Goal: Task Accomplishment & Management: Use online tool/utility

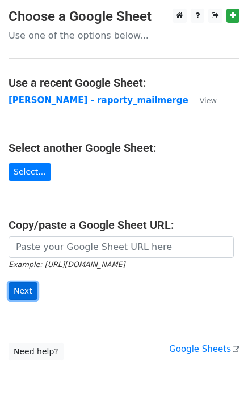
click at [26, 291] on input "Next" at bounding box center [23, 291] width 29 height 18
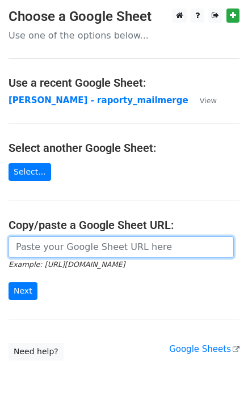
paste input "[URL][DOMAIN_NAME]"
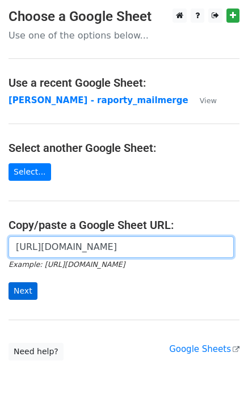
type input "[URL][DOMAIN_NAME]"
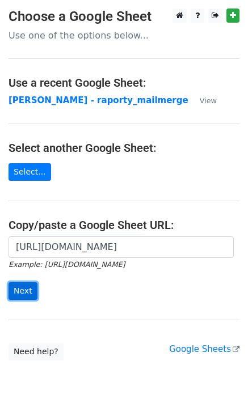
scroll to position [0, 0]
click at [16, 291] on input "Next" at bounding box center [23, 291] width 29 height 18
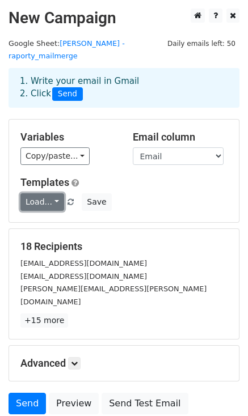
click at [45, 193] on link "Load..." at bounding box center [42, 202] width 44 height 18
click at [47, 218] on link "Raporty" at bounding box center [66, 227] width 90 height 18
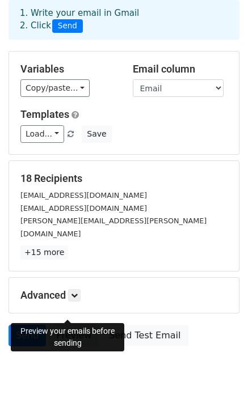
click at [58, 325] on link "Preview" at bounding box center [74, 336] width 50 height 22
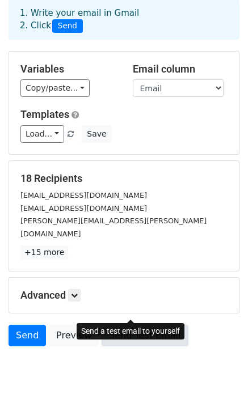
click at [142, 325] on link "Send Test Email" at bounding box center [144, 336] width 86 height 22
click at [132, 325] on link "Send Test Email" at bounding box center [144, 336] width 86 height 22
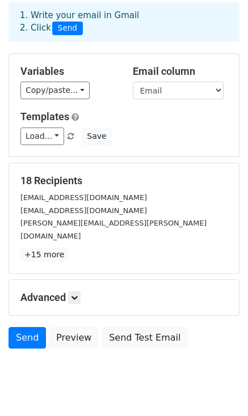
scroll to position [0, 0]
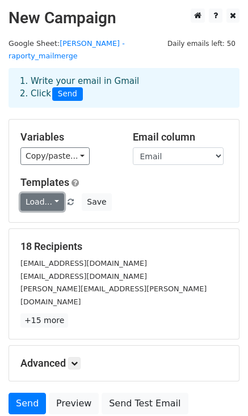
click at [49, 193] on link "Load..." at bounding box center [42, 202] width 44 height 18
click at [49, 218] on link "Raporty" at bounding box center [66, 227] width 90 height 18
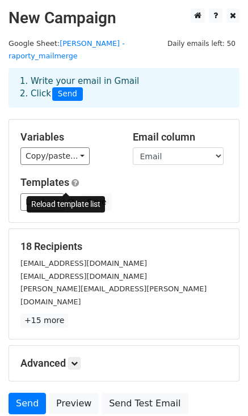
click at [67, 199] on span at bounding box center [70, 202] width 6 height 7
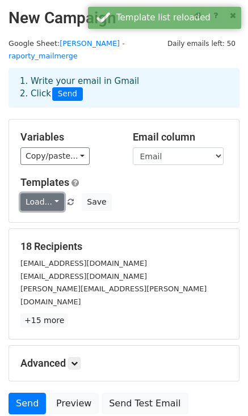
click at [35, 193] on link "Load..." at bounding box center [42, 202] width 44 height 18
click at [43, 219] on link "Raporty" at bounding box center [66, 227] width 90 height 18
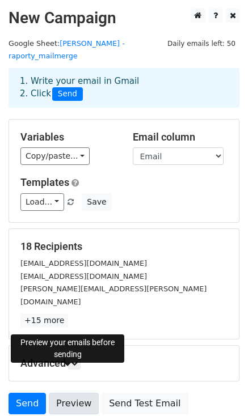
click at [68, 393] on link "Preview" at bounding box center [74, 404] width 50 height 22
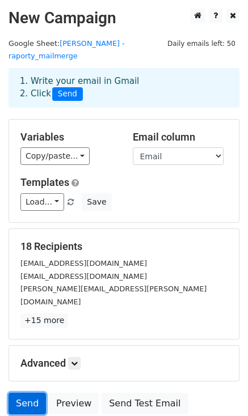
click at [20, 393] on link "Send" at bounding box center [27, 404] width 37 height 22
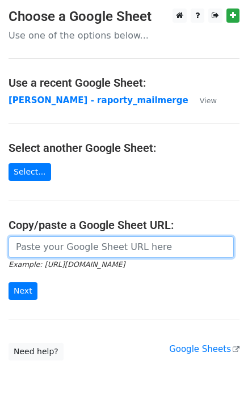
click at [57, 247] on input "url" at bounding box center [121, 247] width 225 height 22
paste input "https://docs.google.com/spreadsheets/d/153I2-yeTWdh1eSRr99awDLy_M4GfRXTGCFhHjRj…"
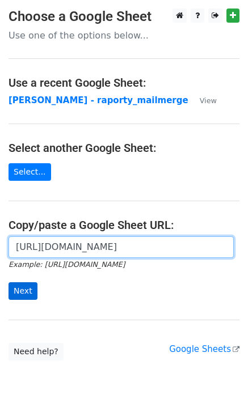
type input "https://docs.google.com/spreadsheets/d/153I2-yeTWdh1eSRr99awDLy_M4GfRXTGCFhHjRj…"
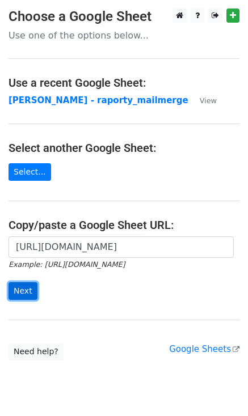
click at [17, 286] on input "Next" at bounding box center [23, 291] width 29 height 18
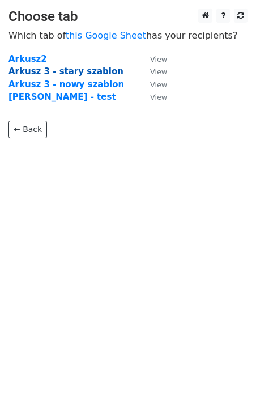
click at [49, 70] on strong "Arkusz 3 - stary szablon" at bounding box center [66, 71] width 115 height 10
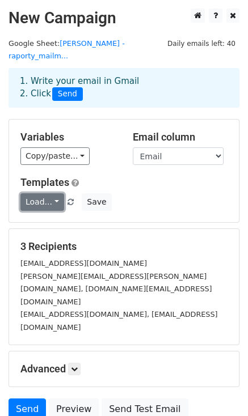
click at [41, 193] on link "Load..." at bounding box center [42, 202] width 44 height 18
click at [40, 218] on link "Raporty" at bounding box center [66, 227] width 90 height 18
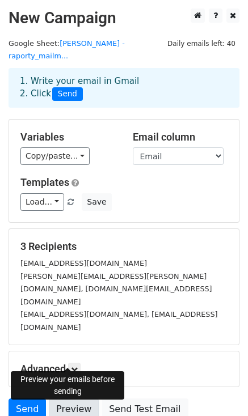
click at [58, 398] on link "Preview" at bounding box center [74, 409] width 50 height 22
click at [75, 398] on link "Preview" at bounding box center [74, 409] width 50 height 22
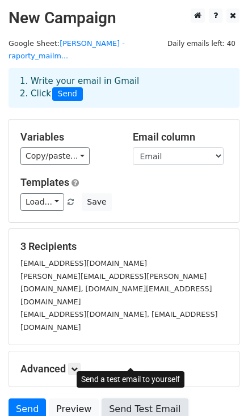
click at [139, 398] on link "Send Test Email" at bounding box center [144, 409] width 86 height 22
click at [120, 398] on link "Send Test Email" at bounding box center [144, 409] width 86 height 22
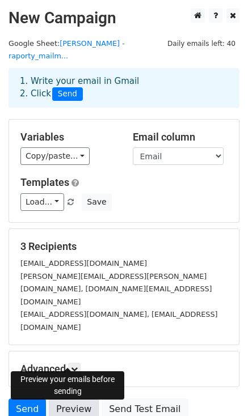
click at [71, 398] on link "Preview" at bounding box center [74, 409] width 50 height 22
drag, startPoint x: 19, startPoint y: 325, endPoint x: 34, endPoint y: 111, distance: 214.8
click at [34, 120] on div "Variables Copy/paste... {{Nazwa_klienta}} {{Email}} {{Link_raportu}} {{Tytul_ma…" at bounding box center [124, 171] width 230 height 103
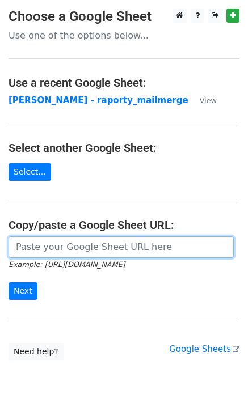
click at [67, 244] on input "url" at bounding box center [121, 247] width 225 height 22
paste input "[URL][DOMAIN_NAME]"
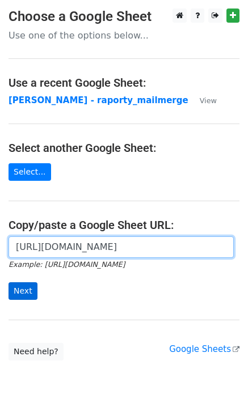
type input "[URL][DOMAIN_NAME]"
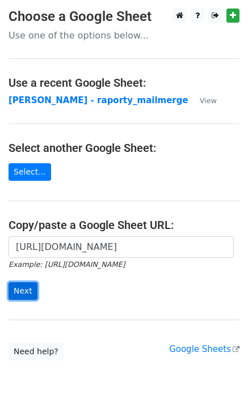
scroll to position [0, 0]
click at [24, 295] on input "Next" at bounding box center [23, 291] width 29 height 18
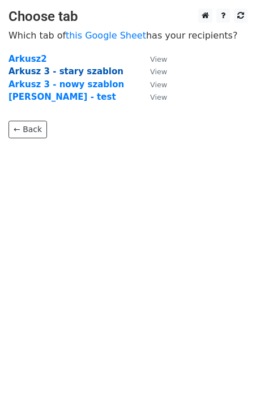
click at [44, 73] on strong "Arkusz 3 - stary szablon" at bounding box center [66, 71] width 115 height 10
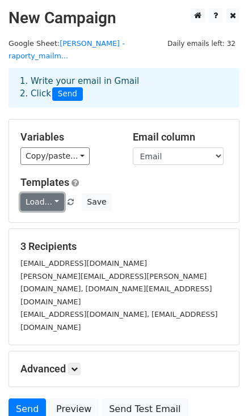
click at [52, 193] on link "Load..." at bounding box center [42, 202] width 44 height 18
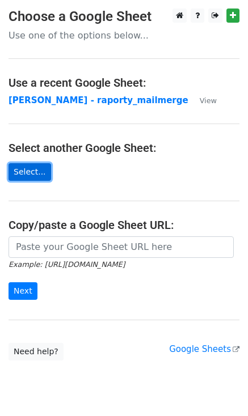
click at [26, 172] on link "Select..." at bounding box center [30, 172] width 43 height 18
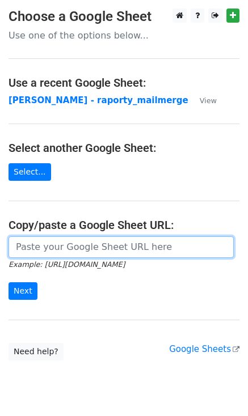
click at [39, 241] on input "url" at bounding box center [121, 247] width 225 height 22
paste input "[URL][DOMAIN_NAME]"
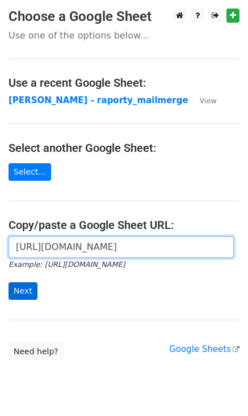
type input "https://docs.google.com/spreadsheets/d/153I2-yeTWdh1eSRr99awDLy_M4GfRXTGCFhHjRj…"
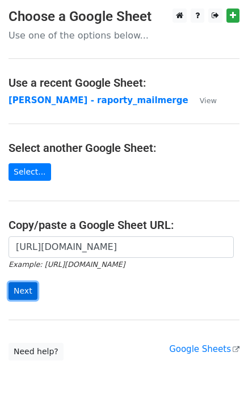
click at [20, 289] on input "Next" at bounding box center [23, 291] width 29 height 18
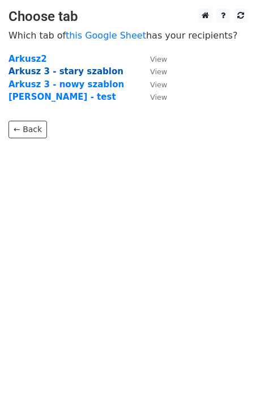
click at [75, 74] on strong "Arkusz 3 - stary szablon" at bounding box center [66, 71] width 115 height 10
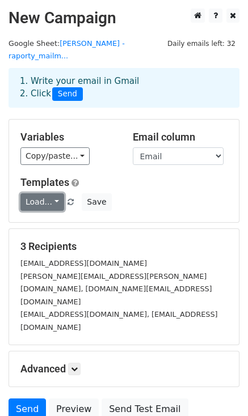
click at [54, 197] on link "Load..." at bounding box center [42, 202] width 44 height 18
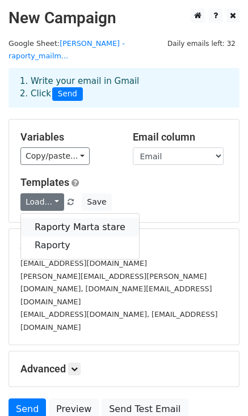
click at [53, 218] on link "Raporty Marta stare" at bounding box center [80, 227] width 118 height 18
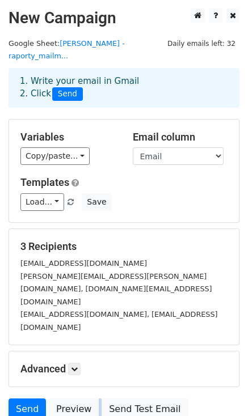
click at [0, 326] on html "New Campaign Daily emails left: 32 Google Sheet: [PERSON_NAME] - raporty_mailm.…" at bounding box center [124, 258] width 248 height 516
click at [55, 395] on body "New Campaign Daily emails left: 32 Google Sheet: [PERSON_NAME] - raporty_mailm.…" at bounding box center [124, 240] width 248 height 463
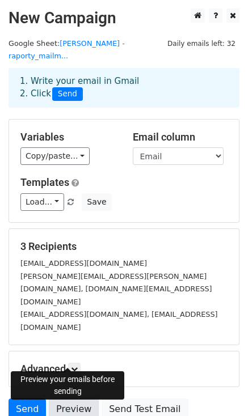
click at [70, 398] on link "Preview" at bounding box center [74, 409] width 50 height 22
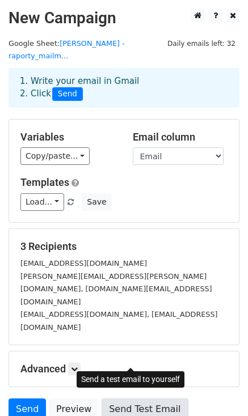
click at [138, 398] on link "Send Test Email" at bounding box center [144, 409] width 86 height 22
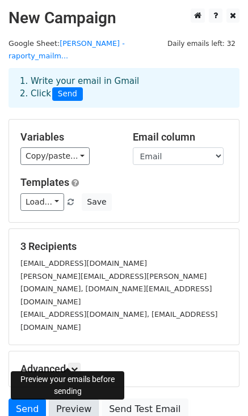
click at [66, 398] on link "Preview" at bounding box center [74, 409] width 50 height 22
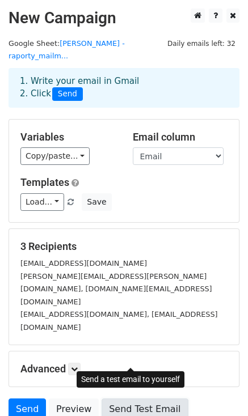
click at [134, 398] on link "Send Test Email" at bounding box center [144, 409] width 86 height 22
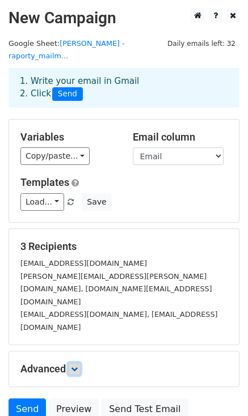
click at [72, 363] on link at bounding box center [74, 369] width 12 height 12
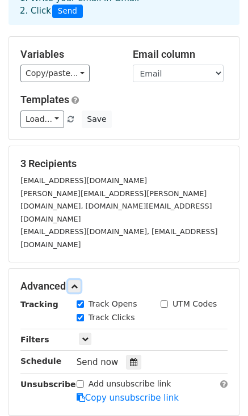
scroll to position [86, 0]
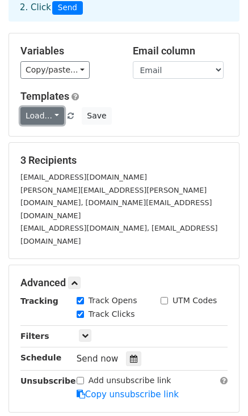
click at [56, 107] on link "Load..." at bounding box center [42, 116] width 44 height 18
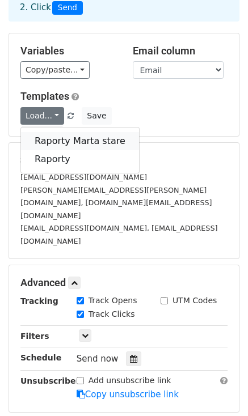
click at [63, 132] on link "Raporty Marta stare" at bounding box center [80, 141] width 118 height 18
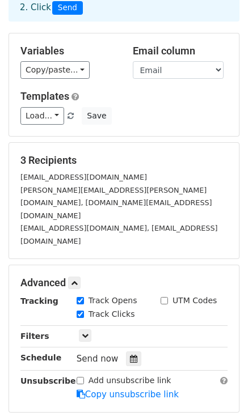
drag, startPoint x: 15, startPoint y: 353, endPoint x: 96, endPoint y: 179, distance: 192.2
click at [96, 186] on small "[PERSON_NAME][EMAIL_ADDRESS][PERSON_NAME][DOMAIN_NAME], [DOMAIN_NAME][EMAIL_ADD…" at bounding box center [116, 203] width 192 height 34
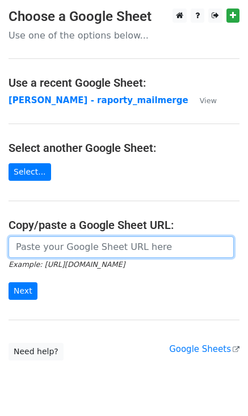
click at [50, 246] on input "url" at bounding box center [121, 247] width 225 height 22
paste input "[URL][DOMAIN_NAME]"
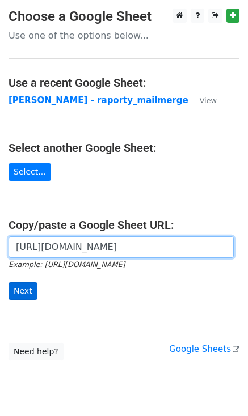
type input "[URL][DOMAIN_NAME]"
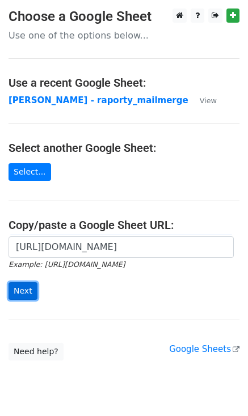
click at [12, 291] on input "Next" at bounding box center [23, 291] width 29 height 18
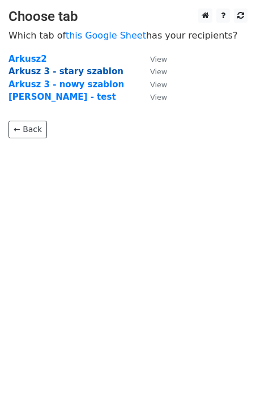
click at [50, 72] on strong "Arkusz 3 - stary szablon" at bounding box center [66, 71] width 115 height 10
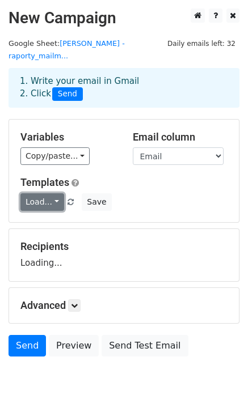
click at [34, 193] on link "Load..." at bounding box center [42, 202] width 44 height 18
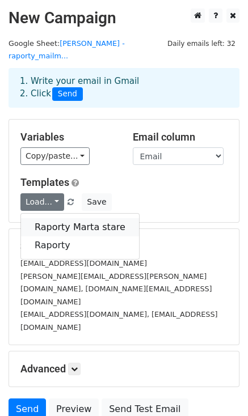
click at [39, 218] on link "Raporty Marta stare" at bounding box center [80, 227] width 118 height 18
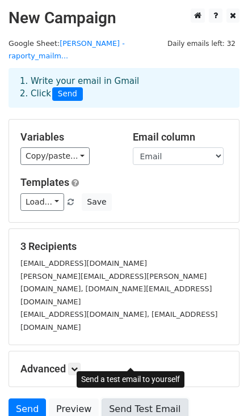
click at [142, 398] on link "Send Test Email" at bounding box center [144, 409] width 86 height 22
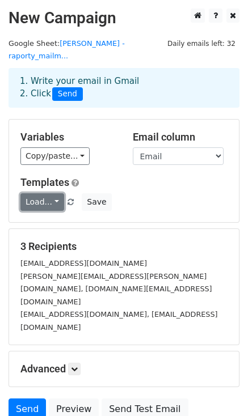
click at [23, 193] on link "Load..." at bounding box center [42, 202] width 44 height 18
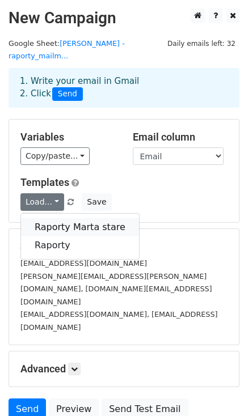
click at [48, 218] on link "Raporty Marta stare" at bounding box center [80, 227] width 118 height 18
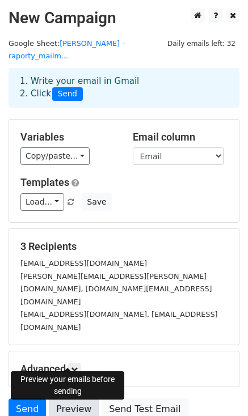
click at [65, 398] on link "Preview" at bounding box center [74, 409] width 50 height 22
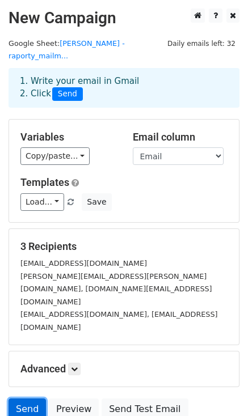
click at [25, 398] on link "Send" at bounding box center [27, 409] width 37 height 22
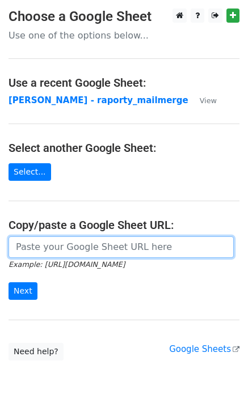
click at [111, 236] on input "url" at bounding box center [121, 247] width 225 height 22
paste input "https://docs.google.com/spreadsheets/d/153I2-yeTWdh1eSRr99awDLy_M4GfRXTGCFhHjRj…"
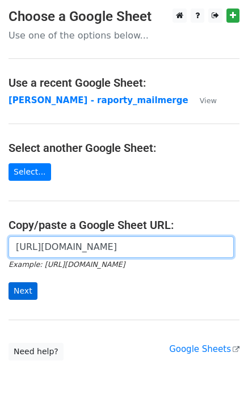
type input "https://docs.google.com/spreadsheets/d/153I2-yeTWdh1eSRr99awDLy_M4GfRXTGCFhHjRj…"
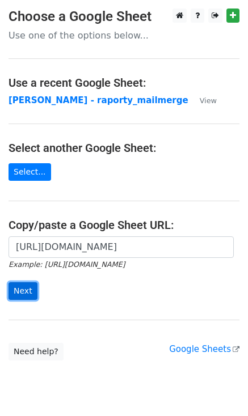
click at [14, 290] on input "Next" at bounding box center [23, 291] width 29 height 18
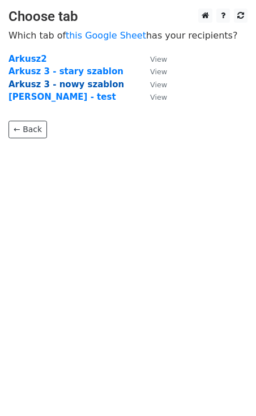
click at [69, 83] on strong "Arkusz 3 - nowy szablon" at bounding box center [67, 84] width 116 height 10
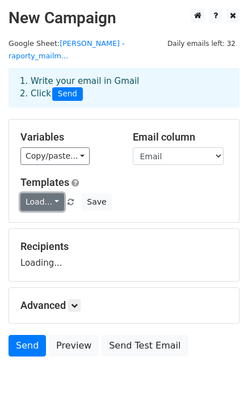
click at [34, 193] on link "Load..." at bounding box center [42, 202] width 44 height 18
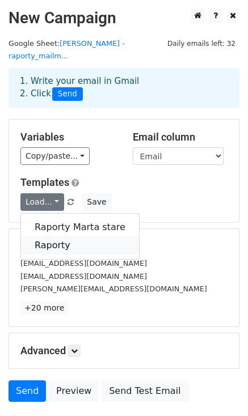
click at [40, 238] on link "Raporty" at bounding box center [80, 245] width 118 height 18
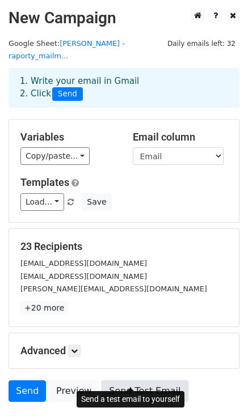
click at [132, 380] on link "Send Test Email" at bounding box center [144, 391] width 86 height 22
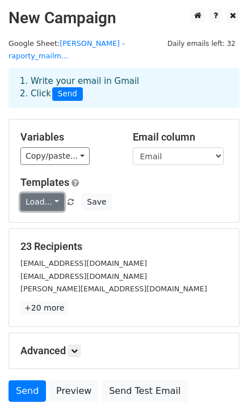
click at [29, 196] on link "Load..." at bounding box center [42, 202] width 44 height 18
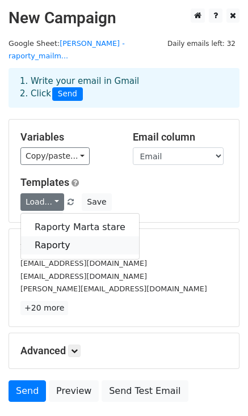
click at [50, 236] on link "Raporty" at bounding box center [80, 245] width 118 height 18
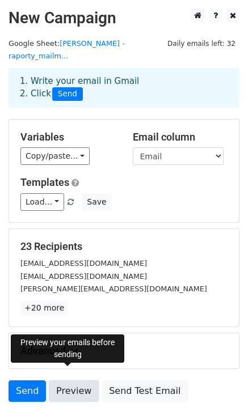
click at [78, 380] on link "Preview" at bounding box center [74, 391] width 50 height 22
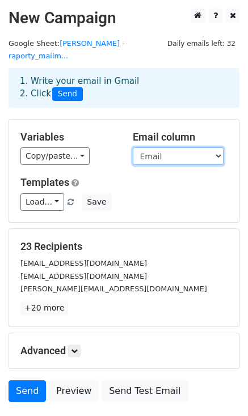
click at [181, 147] on select "Nazwa_klienta Email Link_raportu Tytul_maila" at bounding box center [178, 156] width 91 height 18
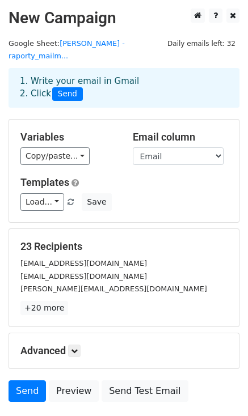
click at [160, 240] on h5 "23 Recipients" at bounding box center [123, 246] width 207 height 12
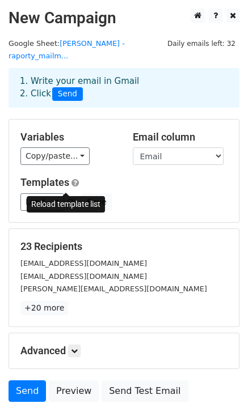
click at [68, 199] on span at bounding box center [70, 202] width 6 height 7
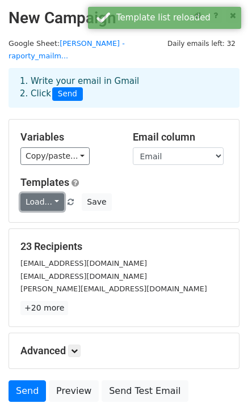
click at [45, 193] on link "Load..." at bounding box center [42, 202] width 44 height 18
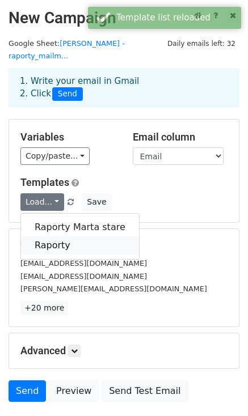
click at [45, 236] on link "Raporty" at bounding box center [80, 245] width 118 height 18
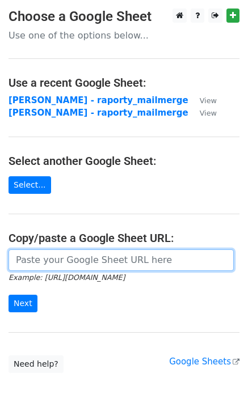
click at [88, 255] on input "url" at bounding box center [121, 260] width 225 height 22
paste input "https://docs.google.com/spreadsheets/d/153I2-yeTWdh1eSRr99awDLy_M4GfRXTGCFhHjRj…"
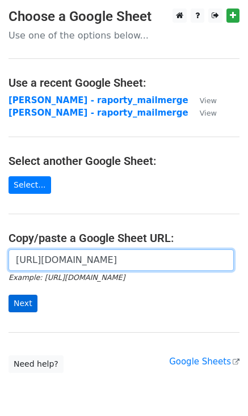
type input "https://docs.google.com/spreadsheets/d/153I2-yeTWdh1eSRr99awDLy_M4GfRXTGCFhHjRj…"
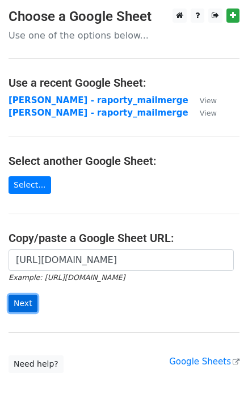
click at [10, 300] on input "Next" at bounding box center [23, 304] width 29 height 18
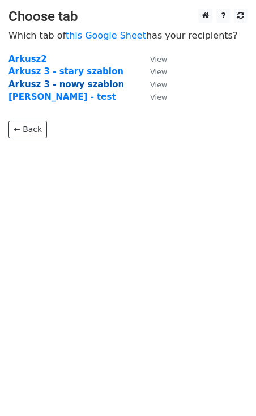
click at [43, 83] on strong "Arkusz 3 - nowy szablon" at bounding box center [67, 84] width 116 height 10
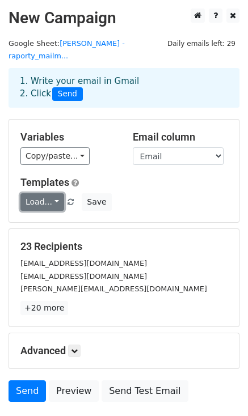
click at [53, 193] on link "Load..." at bounding box center [42, 202] width 44 height 18
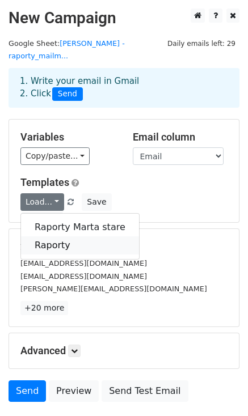
click at [65, 236] on link "Raporty" at bounding box center [80, 245] width 118 height 18
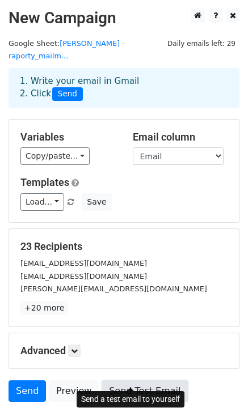
click at [113, 380] on link "Send Test Email" at bounding box center [144, 391] width 86 height 22
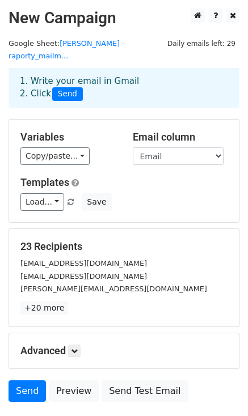
click at [130, 240] on h5 "23 Recipients" at bounding box center [123, 246] width 207 height 12
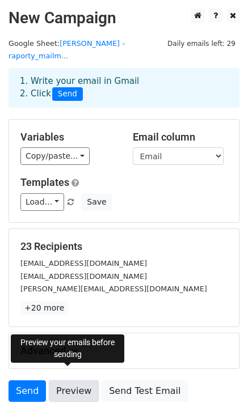
click at [63, 380] on link "Preview" at bounding box center [74, 391] width 50 height 22
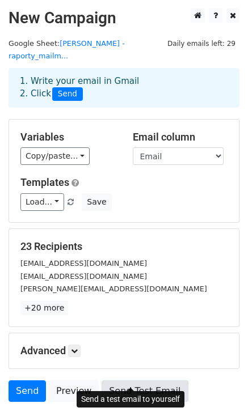
click at [125, 380] on link "Send Test Email" at bounding box center [144, 391] width 86 height 22
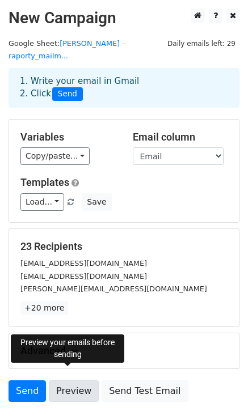
click at [66, 380] on link "Preview" at bounding box center [74, 391] width 50 height 22
click at [61, 380] on link "Preview" at bounding box center [74, 391] width 50 height 22
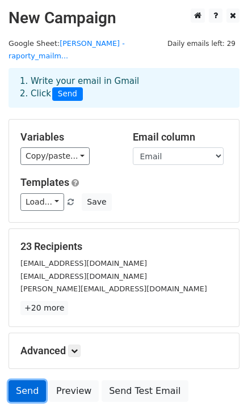
click at [27, 380] on link "Send" at bounding box center [27, 391] width 37 height 22
